Goal: Information Seeking & Learning: Learn about a topic

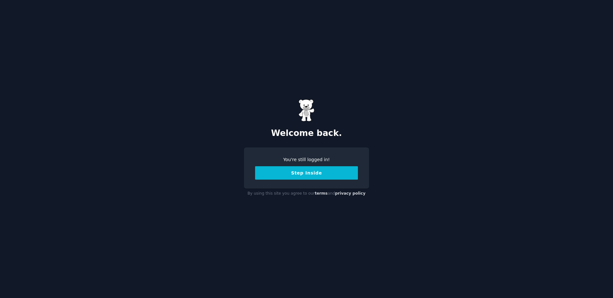
click at [298, 174] on button "Step Inside" at bounding box center [306, 172] width 103 height 13
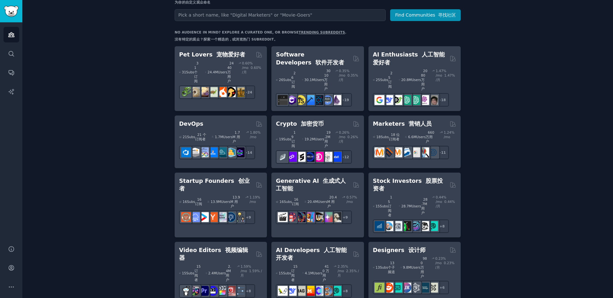
scroll to position [139, 0]
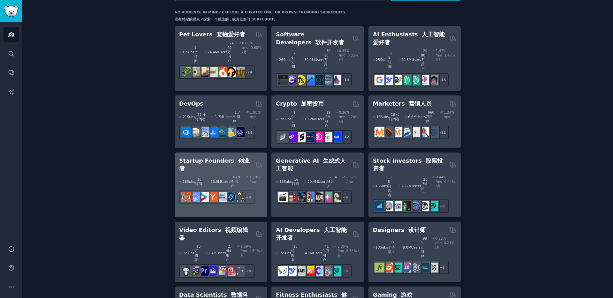
click at [220, 157] on h2 "Startup Founders 创业者" at bounding box center [216, 165] width 74 height 16
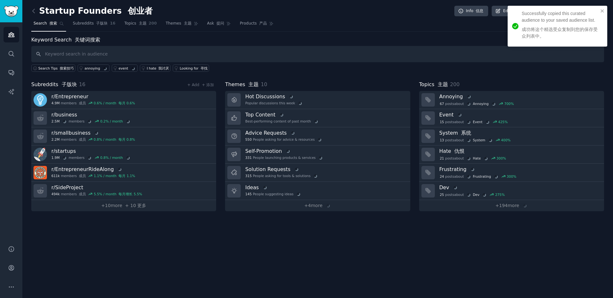
click at [193, 222] on div "Startup Founders 创业者 Info 信息 Edit 编辑 Share 分享 Add 添加 Search 搜索 Subreddits 子版块 1…" at bounding box center [317, 149] width 591 height 298
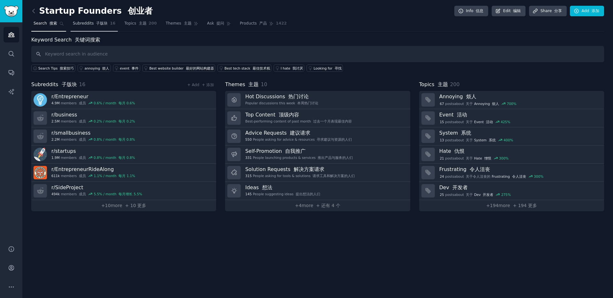
click at [88, 19] on link "Subreddits 子版块 16" at bounding box center [94, 25] width 47 height 13
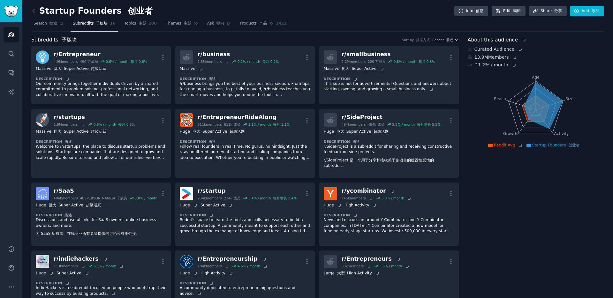
click at [171, 36] on div "Subreddits 子版块 Sort by 排序方式 Recent 最近" at bounding box center [245, 40] width 428 height 8
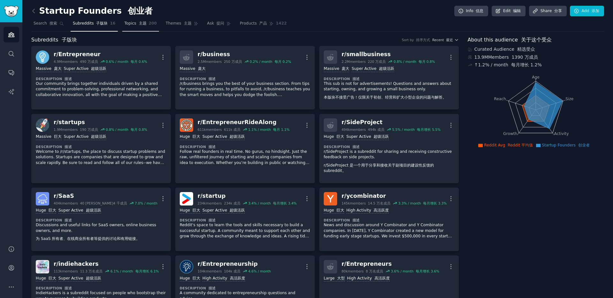
click at [149, 27] on link "Topics 主题 200" at bounding box center [140, 25] width 37 height 13
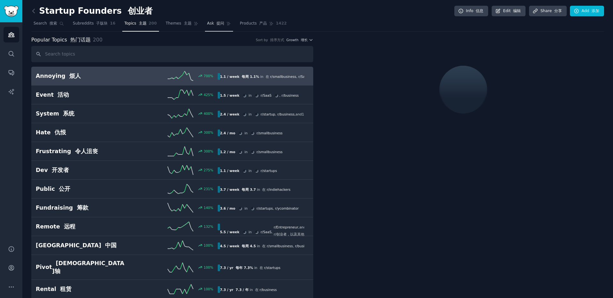
click at [222, 27] on link "Ask 提问" at bounding box center [219, 25] width 28 height 13
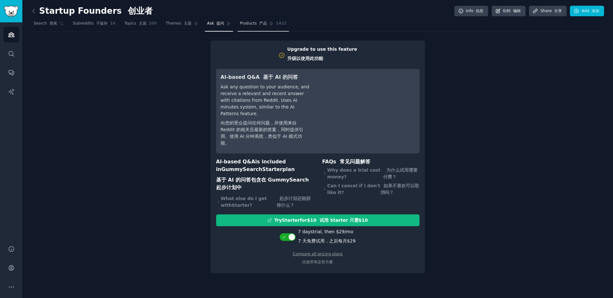
click at [244, 24] on span "Products 产品" at bounding box center [253, 24] width 27 height 6
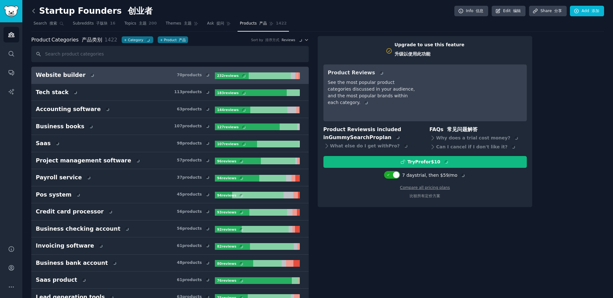
click at [35, 9] on icon at bounding box center [33, 11] width 7 height 7
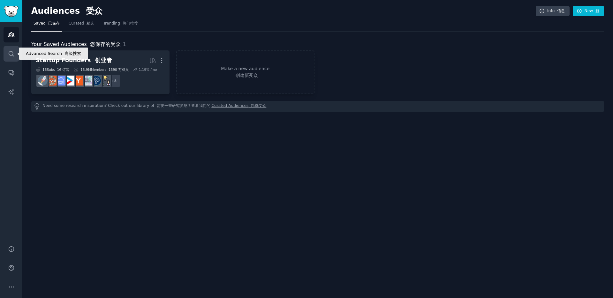
click at [11, 57] on icon "Sidebar" at bounding box center [11, 53] width 7 height 7
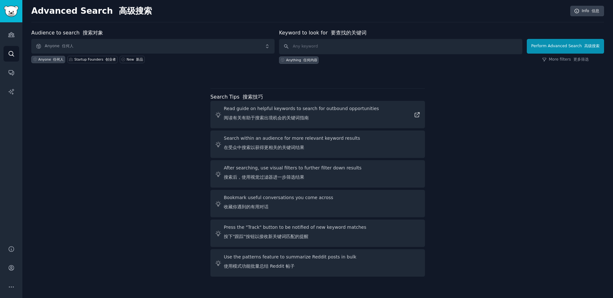
click at [77, 91] on div "Audience to search 搜索对象 Anyone 任何人 Anyone 任何人 Startup Founders 创业者 New 新品 Keywo…" at bounding box center [317, 154] width 573 height 250
click at [93, 47] on span "Anyone 任何人" at bounding box center [152, 46] width 243 height 15
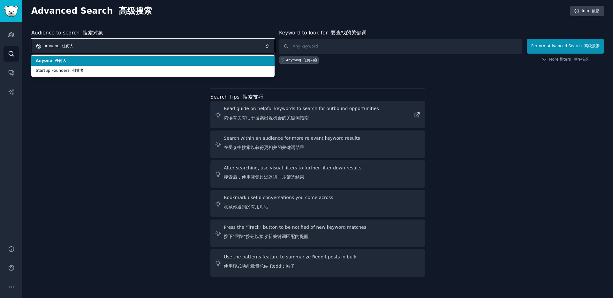
click at [93, 47] on span "Anyone 任何人" at bounding box center [152, 46] width 243 height 15
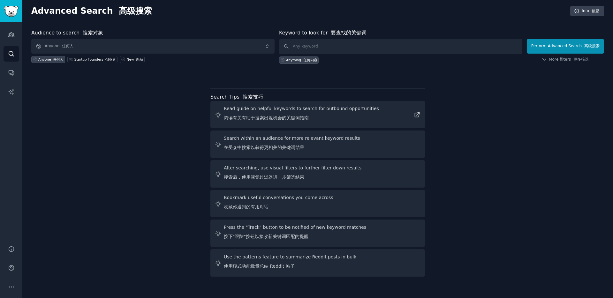
click at [310, 54] on div "Anything 任何内容" at bounding box center [400, 59] width 243 height 10
click at [315, 48] on input "text" at bounding box center [400, 46] width 243 height 15
paste input "[URL][DOMAIN_NAME]"
type input "[URL][DOMAIN_NAME]"
click at [402, 49] on input "text" at bounding box center [400, 46] width 243 height 15
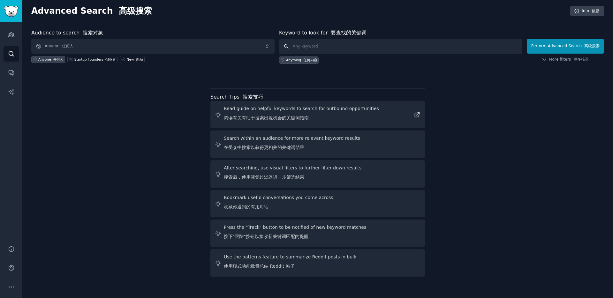
paste input "我是一个水晶手串的独立站卖家，我希望在 reddit找的我的受众并售卖手串。基础策略就是显化加水晶，用显化内容吸引那些不顺的人，因为不顺的人会追求正向的信念，…"
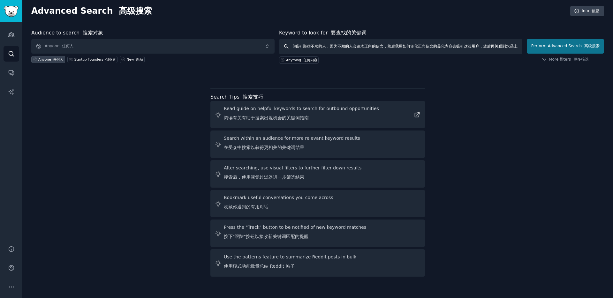
type input "我是一个水晶手串的独立站卖家，我希望在 reddit找的我的受众并售卖手串。基础策略就是显化加水晶，用显化内容吸引那些不顺的人，因为不顺的人会追求正向的信念，…"
click at [547, 45] on button "Perform Advanced Search 高级搜索" at bounding box center [565, 46] width 77 height 15
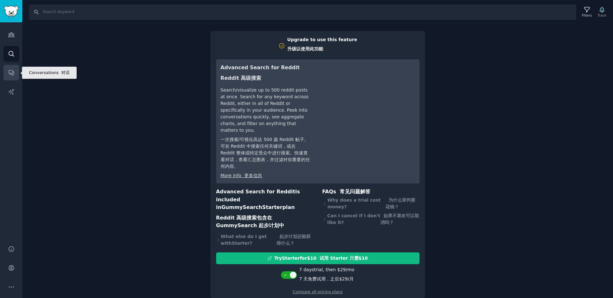
click at [11, 79] on link "Conversations" at bounding box center [12, 73] width 16 height 16
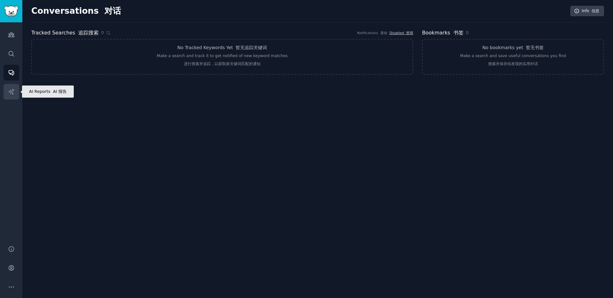
click at [10, 94] on icon "Sidebar" at bounding box center [11, 91] width 7 height 7
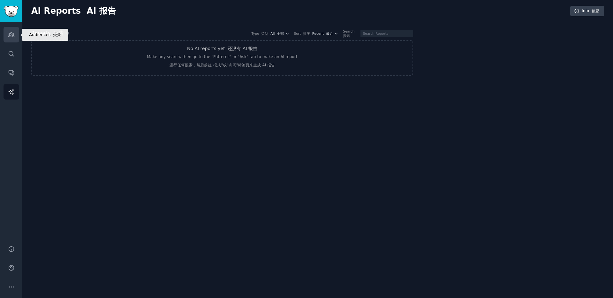
click at [10, 36] on icon "Sidebar" at bounding box center [11, 34] width 7 height 7
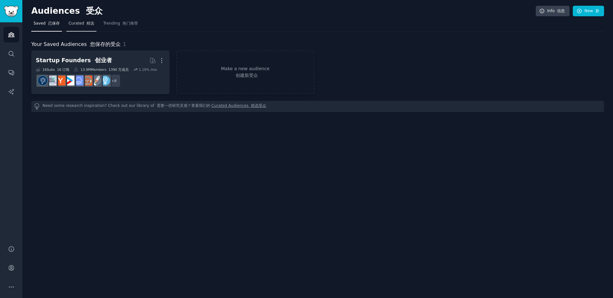
click at [79, 26] on span "Curated 精选" at bounding box center [82, 24] width 26 height 6
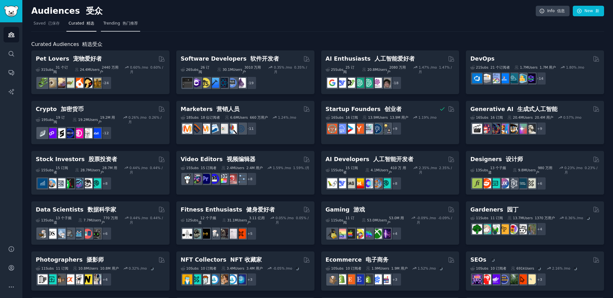
click at [120, 24] on font at bounding box center [121, 23] width 3 height 4
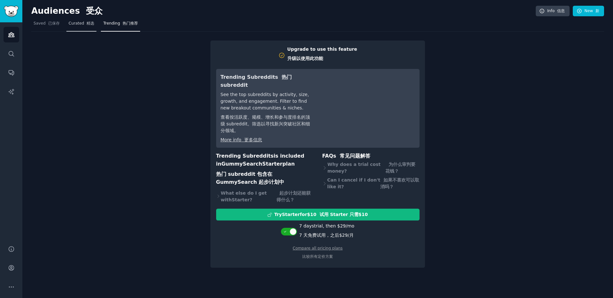
click at [84, 22] on font at bounding box center [85, 23] width 3 height 4
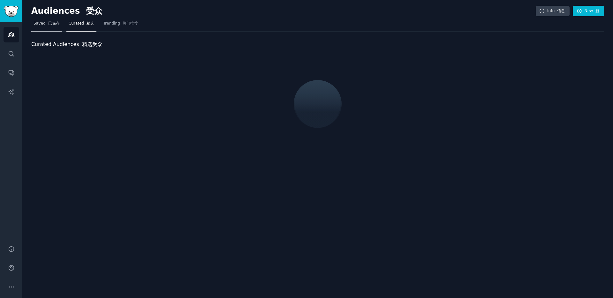
click at [43, 24] on span "Saved 已保存" at bounding box center [47, 24] width 26 height 6
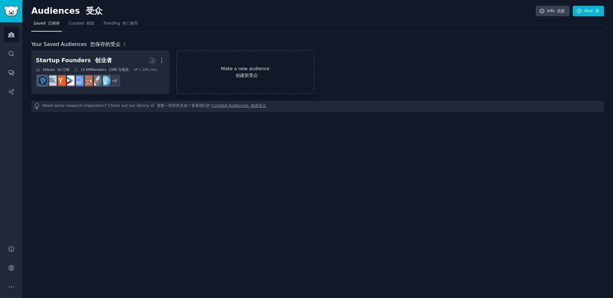
click at [228, 74] on font "创建新受众" at bounding box center [245, 75] width 137 height 7
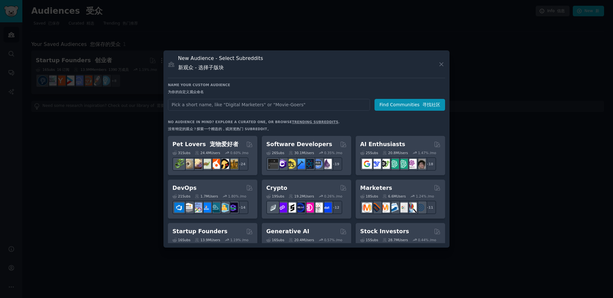
click at [219, 101] on input "text" at bounding box center [269, 105] width 202 height 12
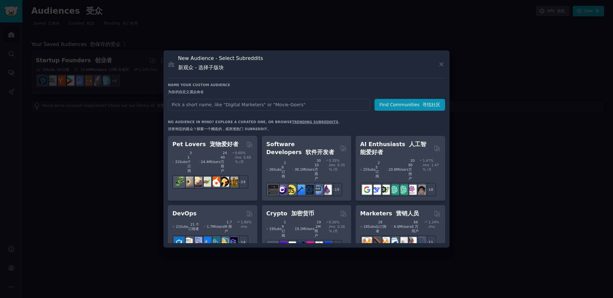
click at [221, 104] on input "text" at bounding box center [269, 105] width 202 height 12
type input "我是一个水晶手串的独立站卖家，我希望在 reddit找的我的受众并售卖手串。基础策略就是显化加水晶，用显化内容吸引那些不顺的人，因为不顺的人会追求正向的信念，…"
click at [406, 109] on button "Find Communities 寻找社区" at bounding box center [410, 105] width 71 height 12
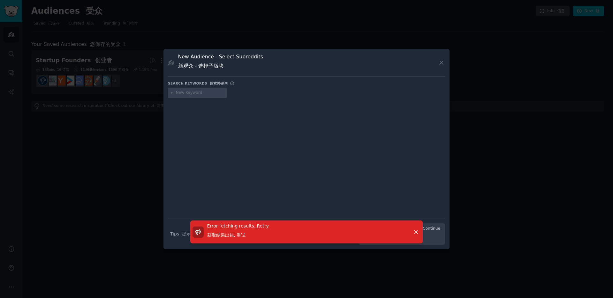
click at [264, 113] on div at bounding box center [306, 153] width 277 height 107
click at [185, 95] on input "text" at bounding box center [200, 93] width 49 height 6
paste input "我是一个水晶手串的独立站卖家，我希望在 reddit找的我的受众并售卖手串。基础策略就是显化加水晶，用显化内容吸引那些不顺的人，因为不顺的人会追求正向的信念，…"
type input "我是一个水晶手串的独立站卖家，我希望在 reddit找的我的受众并售卖手串。基础策略就是显化加水晶，用显化内容吸引那些不顺的人，因为不顺的人会追求正向的信念，…"
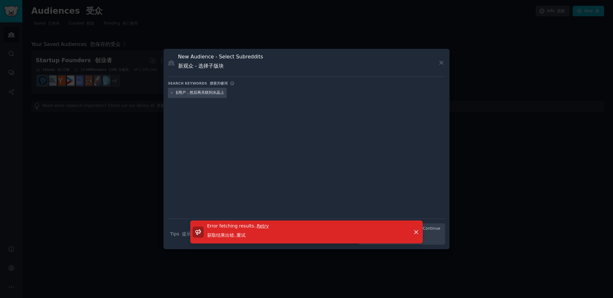
scroll to position [0, 0]
click at [230, 100] on div "我是一个水晶手串的独立站卖家，我希望在 reddit找的我的受众并售卖手串。基础策略就是显化加水晶，用显化内容吸引那些不顺的人，因为不顺的人会追求正向的信念，…" at bounding box center [306, 94] width 277 height 12
click at [171, 93] on icon at bounding box center [172, 93] width 4 height 4
click at [172, 94] on icon at bounding box center [172, 93] width 4 height 4
click at [245, 118] on div at bounding box center [306, 153] width 277 height 107
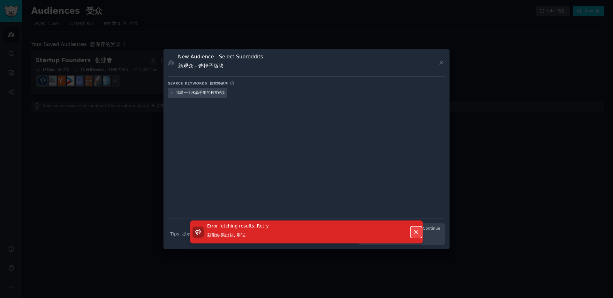
click at [416, 234] on icon "button" at bounding box center [416, 232] width 7 height 7
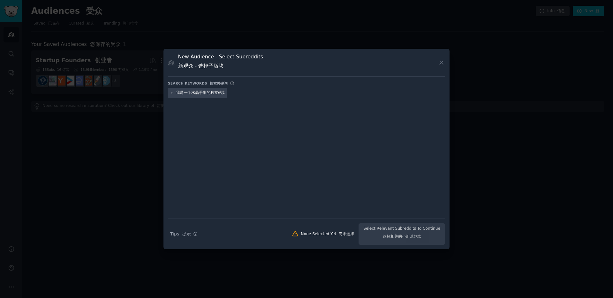
click at [407, 241] on div "Search Tips Tips 提示 None Selected Yet 尚未选择 Select Relevant Subreddits To Contin…" at bounding box center [306, 232] width 277 height 26
click at [339, 238] on div "Search Tips Tips 提示 None Selected Yet 尚未选择 Select Relevant Subreddits To Contin…" at bounding box center [306, 232] width 277 height 26
click at [214, 126] on div at bounding box center [306, 153] width 277 height 107
click at [134, 139] on div at bounding box center [306, 149] width 613 height 298
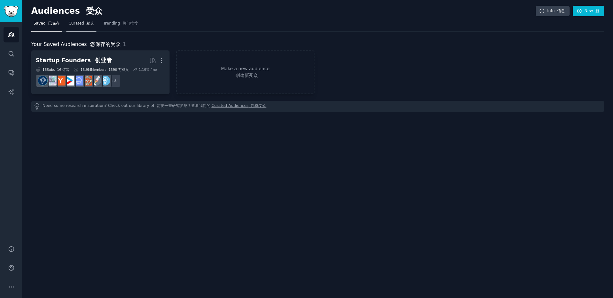
click at [84, 24] on font at bounding box center [85, 23] width 3 height 4
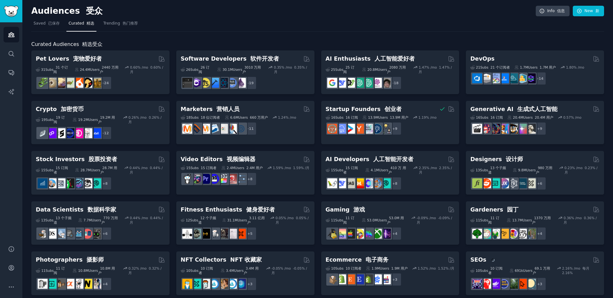
click at [172, 147] on div "Pet Lovers 宠物爱好者 31 Sub s 31 个订阅 24.4M Users 2440 万用户 0.60 % /mo 0.60% /月 + 24 …" at bounding box center [317, 289] width 573 height 479
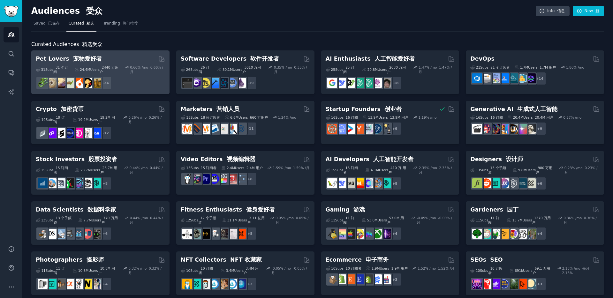
click at [128, 58] on div "Pet Lovers 宠物爱好者" at bounding box center [100, 59] width 129 height 8
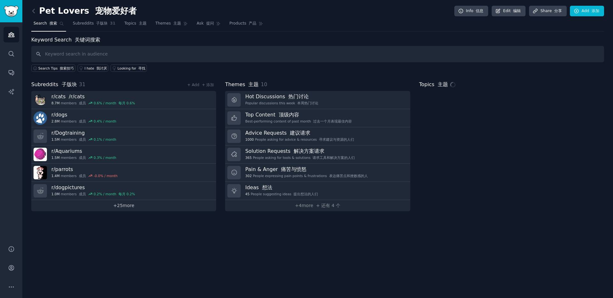
click at [124, 208] on link "+ 25 more" at bounding box center [123, 205] width 185 height 11
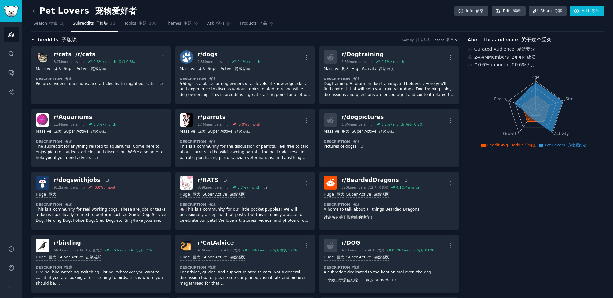
click at [242, 25] on span "Products 产品" at bounding box center [253, 24] width 27 height 6
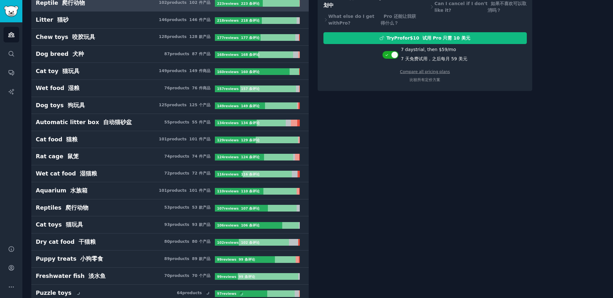
scroll to position [159, 0]
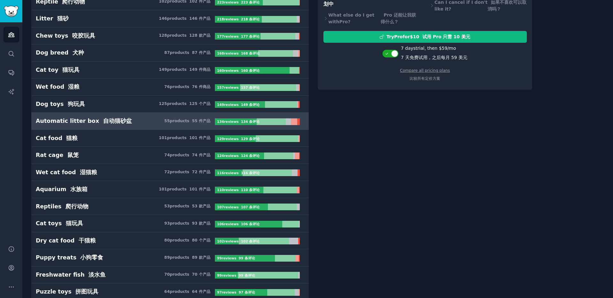
click at [138, 113] on link "Automatic litter box 自动猫砂盆 55 product s 55 件产品 134 review s 134 条评论" at bounding box center [170, 121] width 278 height 17
click at [114, 122] on font "自动猫砂盆" at bounding box center [117, 121] width 29 height 6
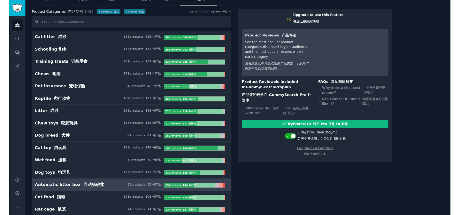
scroll to position [19, 0]
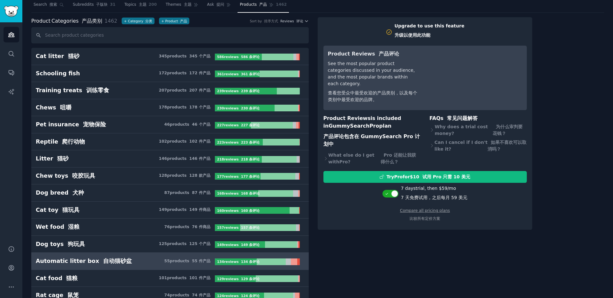
click at [383, 134] on font "产品评论包含在 GummySearch Pro 计划中" at bounding box center [372, 141] width 97 height 14
